Goal: Find specific page/section: Find specific page/section

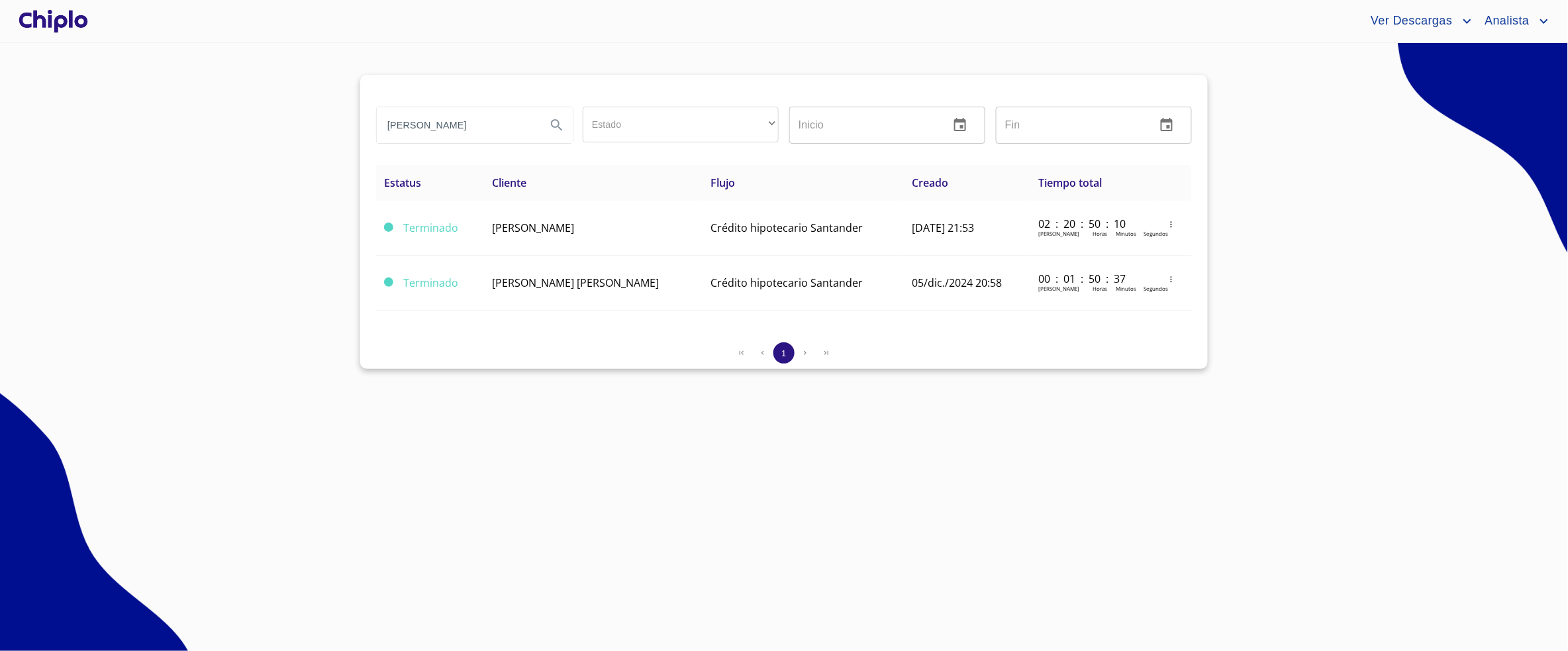
click at [223, 151] on section "Alba Estado ​ ​ Inicio ​ Fin ​ Estatus Cliente Flujo Creado Tiempo total Termin…" at bounding box center [784, 348] width 1568 height 608
click at [205, 174] on section "Alba Estado ​ ​ Inicio ​ Fin ​ Estatus Cliente Flujo Creado Tiempo total Termin…" at bounding box center [784, 348] width 1568 height 608
click at [214, 136] on section "Alba Estado ​ ​ Inicio ​ Fin ​ Estatus Cliente Flujo Creado Tiempo total Termin…" at bounding box center [784, 348] width 1568 height 608
click at [210, 115] on section "Alba Estado ​ ​ Inicio ​ Fin ​ Estatus Cliente Flujo Creado Tiempo total Termin…" at bounding box center [784, 348] width 1568 height 608
click at [51, 19] on div at bounding box center [53, 21] width 75 height 43
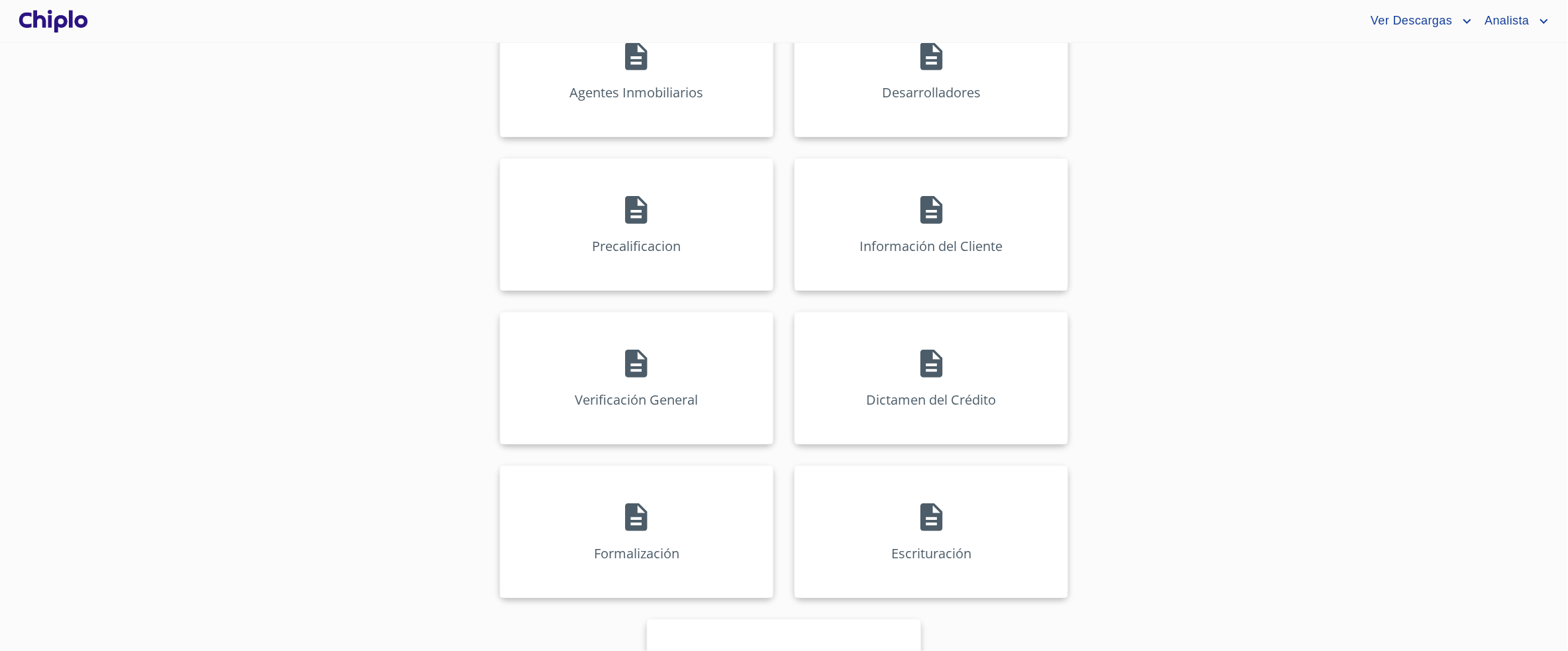
scroll to position [514, 0]
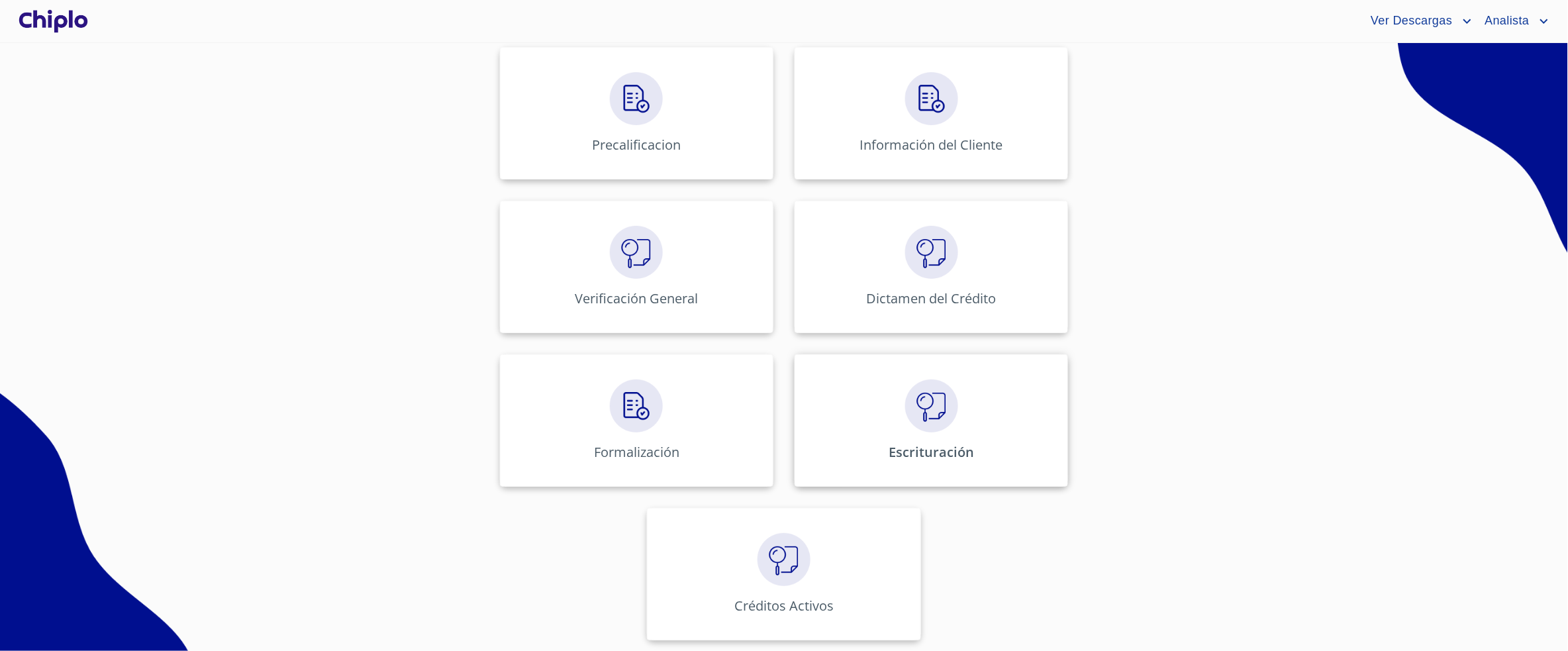
click at [893, 434] on div "Escrituración" at bounding box center [931, 421] width 274 height 132
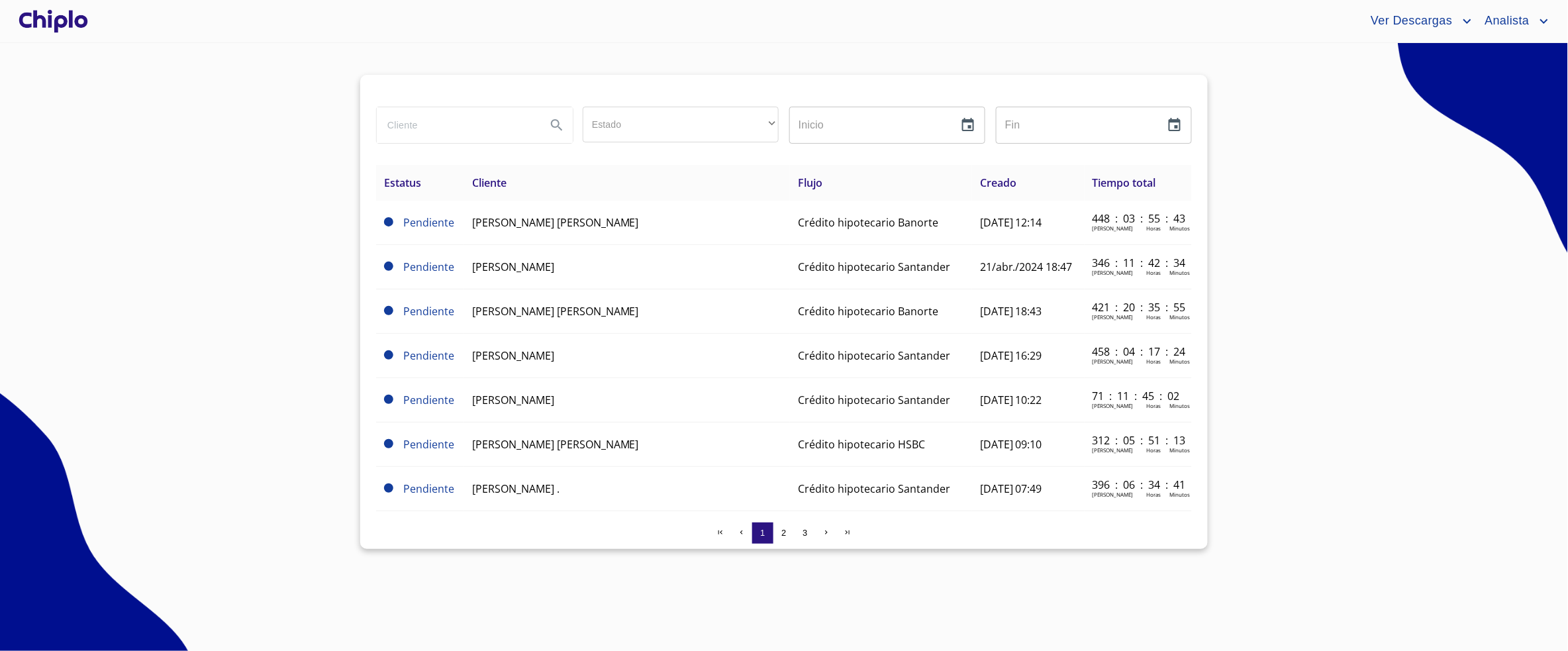
click at [447, 139] on input "search" at bounding box center [456, 125] width 159 height 36
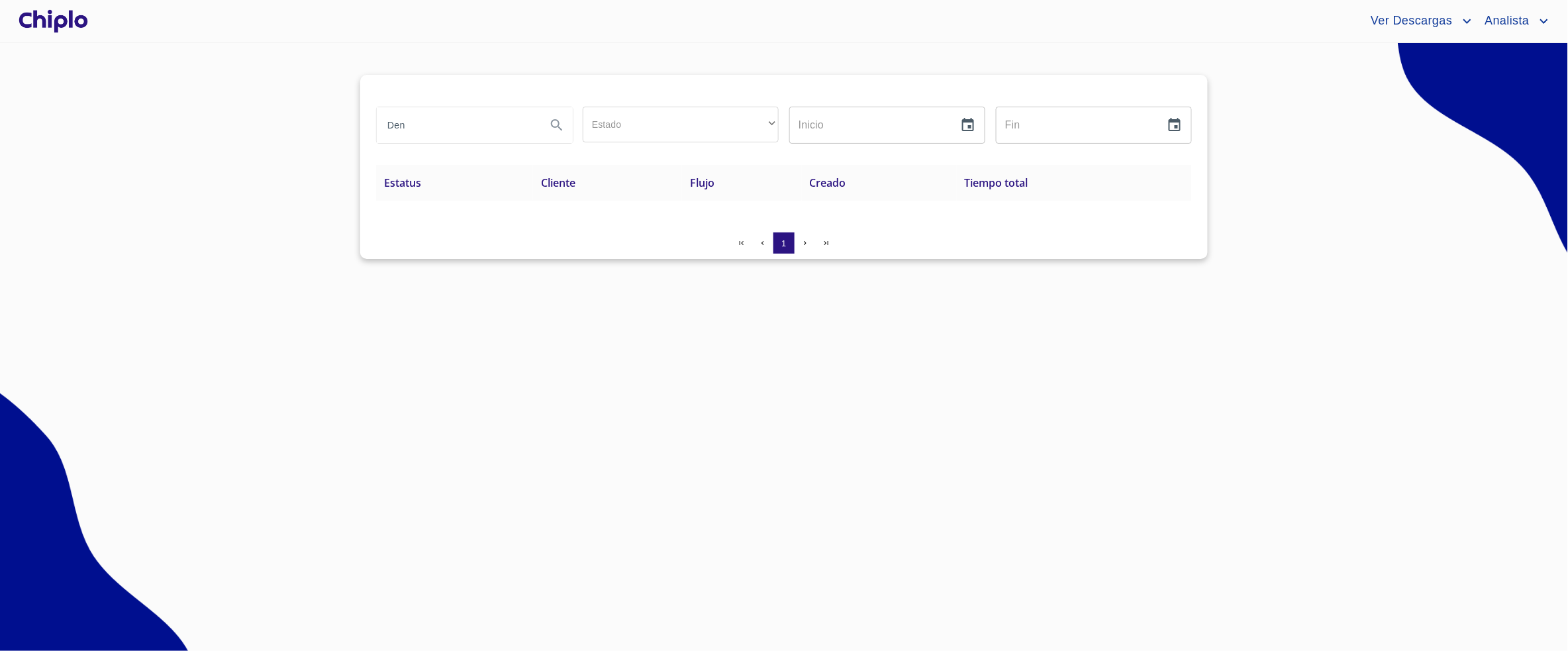
type input "Den"
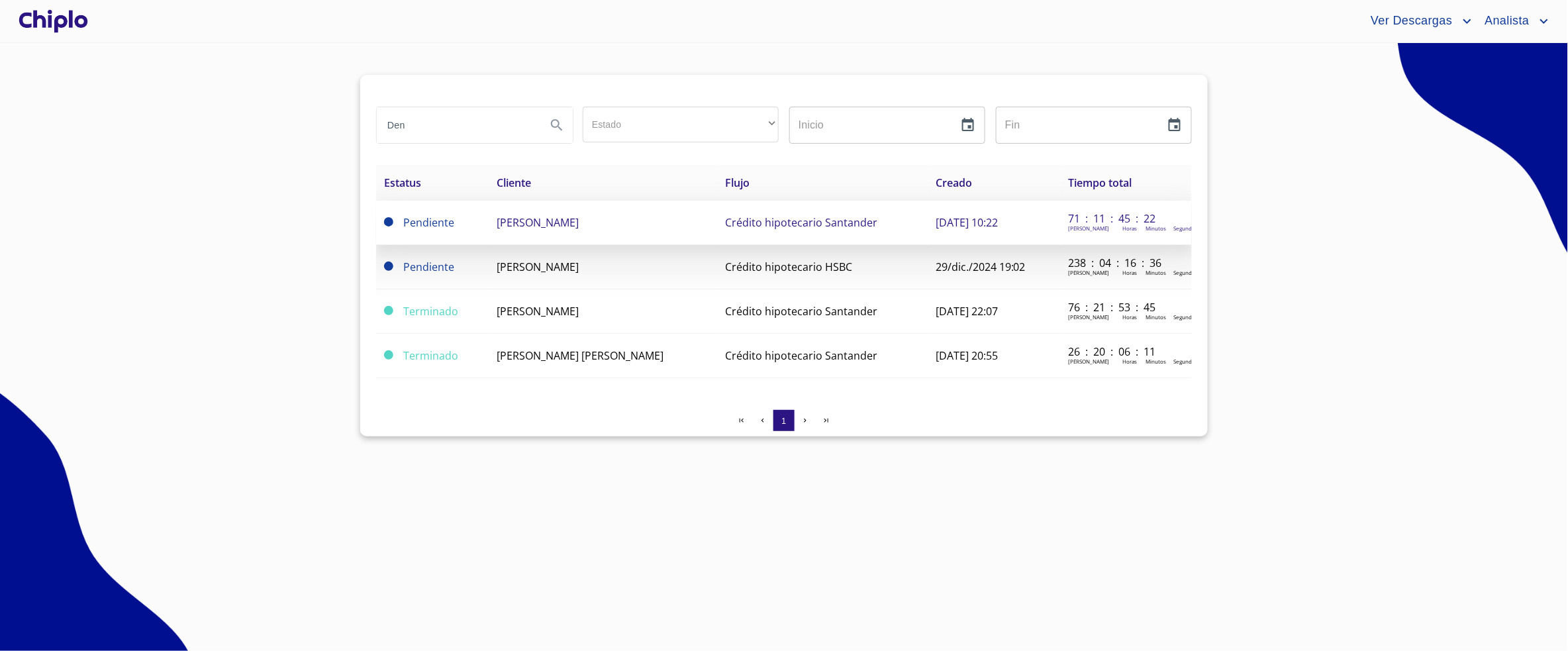
click at [561, 220] on span "[PERSON_NAME]" at bounding box center [538, 222] width 82 height 15
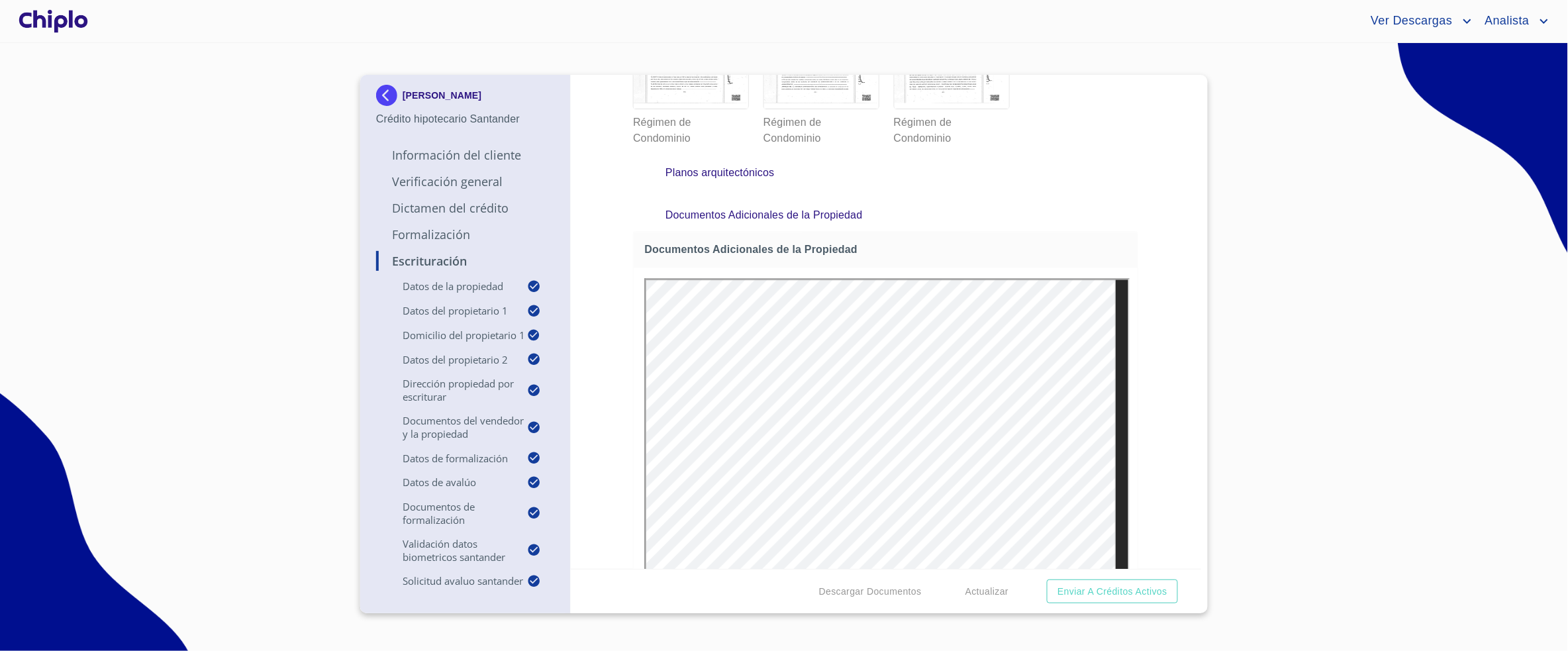
scroll to position [9353, 0]
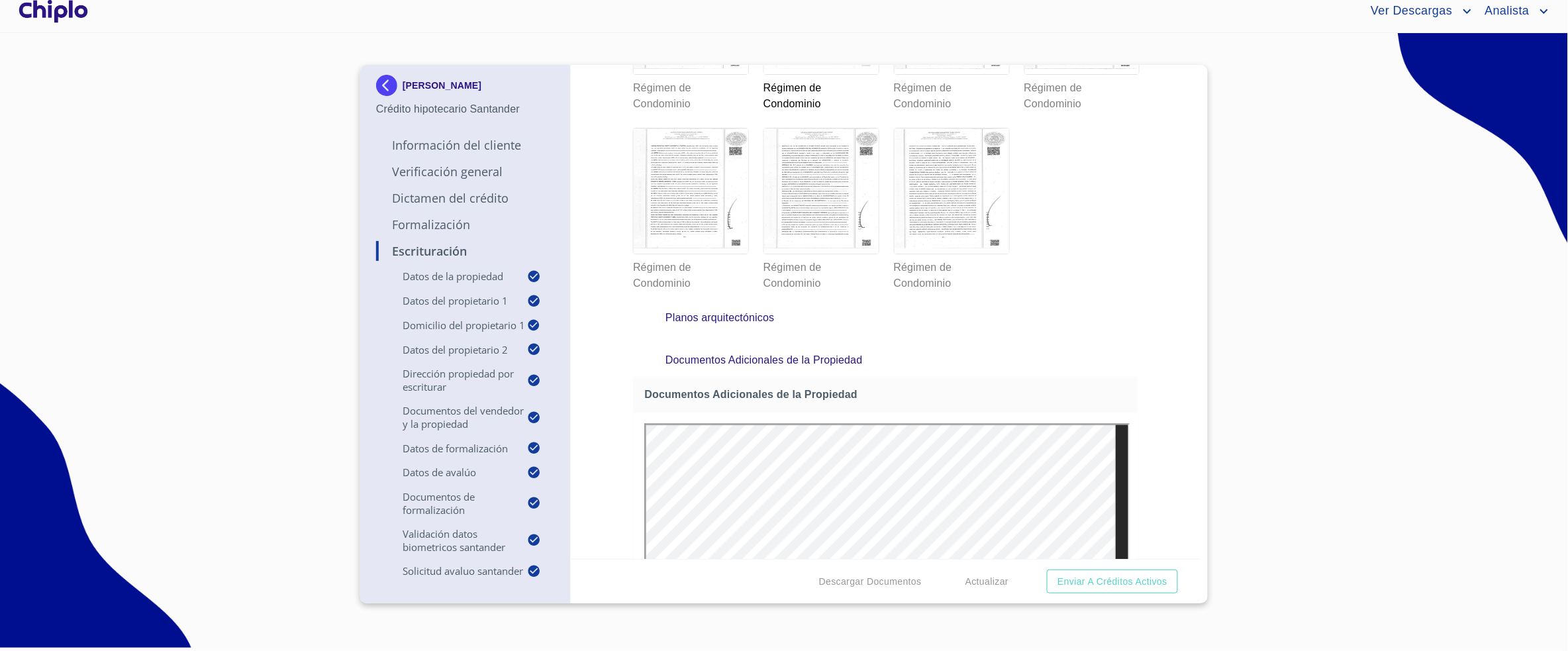
scroll to position [0, 0]
